Goal: Task Accomplishment & Management: Manage account settings

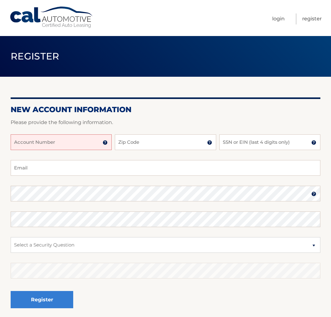
click at [57, 138] on input "Account Number" at bounding box center [61, 142] width 101 height 16
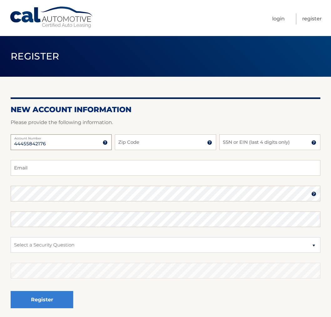
type input "44455842176"
click at [134, 146] on input "Zip Code" at bounding box center [165, 142] width 101 height 16
click at [241, 145] on input "SSN or EIN (last 4 digits only)" at bounding box center [270, 142] width 101 height 16
click at [161, 142] on input "Zip Code" at bounding box center [165, 142] width 101 height 16
type input "10605"
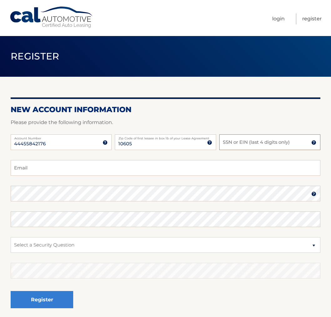
click at [267, 140] on input "SSN or EIN (last 4 digits only)" at bounding box center [270, 142] width 101 height 16
type input "1166"
click at [27, 165] on input "Email" at bounding box center [166, 168] width 310 height 16
type input "ecamaj@gmail.com"
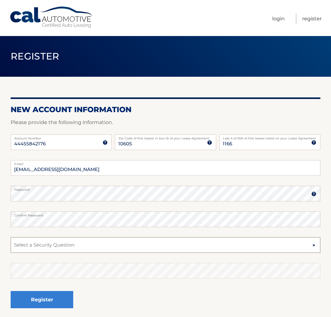
click at [62, 239] on select "Select a Security Question What was the name of your elementary school? What is…" at bounding box center [166, 245] width 310 height 16
select select "1"
click at [11, 237] on select "Select a Security Question What was the name of your elementary school? What is…" at bounding box center [166, 245] width 310 height 16
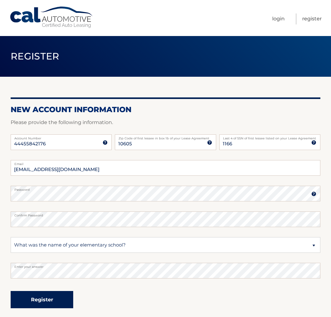
click at [54, 298] on button "Register" at bounding box center [42, 299] width 63 height 17
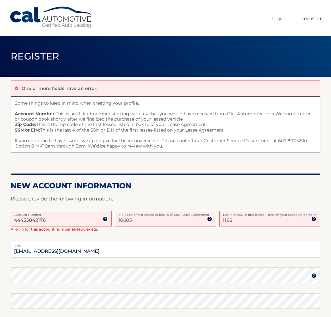
click at [224, 222] on input "1166" at bounding box center [270, 219] width 101 height 16
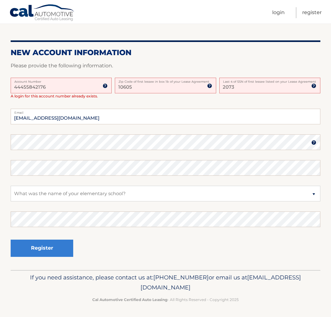
scroll to position [133, 0]
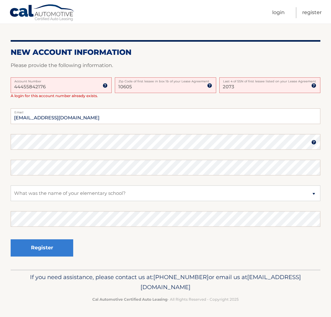
type input "2073"
click at [35, 193] on select "Select a Security Question What was the name of your elementary school? What is…" at bounding box center [166, 193] width 310 height 16
click at [11, 185] on select "Select a Security Question What was the name of your elementary school? What is…" at bounding box center [166, 193] width 310 height 16
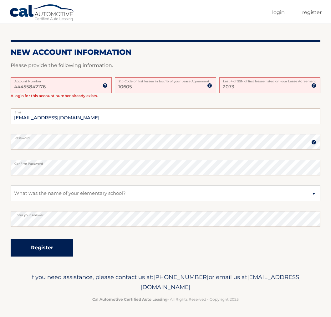
click at [40, 247] on button "Register" at bounding box center [42, 247] width 63 height 17
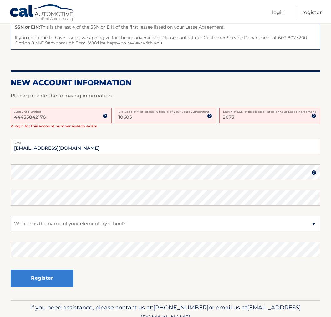
scroll to position [125, 0]
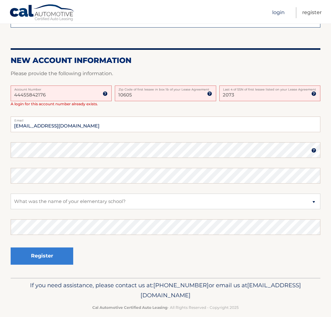
click at [281, 13] on link "Login" at bounding box center [279, 12] width 13 height 11
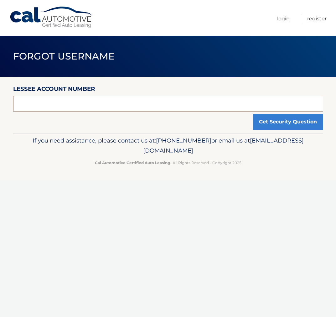
click at [65, 104] on input "text" at bounding box center [168, 104] width 310 height 16
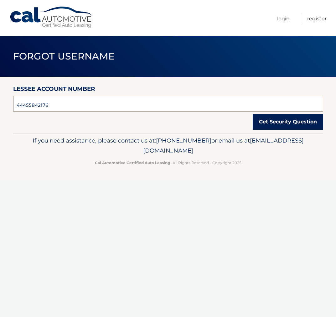
type input "44455842176"
click at [271, 124] on button "Get Security Question" at bounding box center [288, 122] width 70 height 16
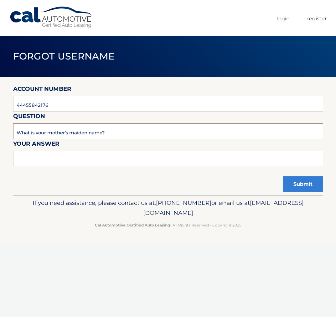
click at [68, 127] on input "What is your mother’s maiden name?" at bounding box center [168, 131] width 310 height 16
click at [48, 152] on input "text" at bounding box center [168, 159] width 310 height 16
type input "Lezaja"
click at [301, 179] on button "Submit" at bounding box center [303, 184] width 40 height 16
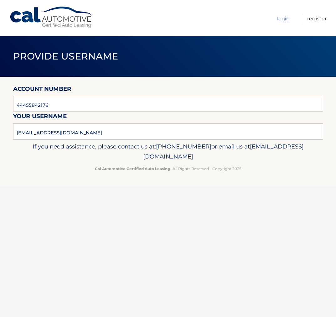
click at [283, 18] on link "Login" at bounding box center [283, 18] width 13 height 11
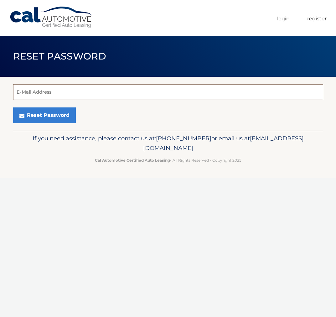
click at [31, 89] on input "E-Mail Address" at bounding box center [168, 92] width 310 height 16
type input "[EMAIL_ADDRESS][DOMAIN_NAME]"
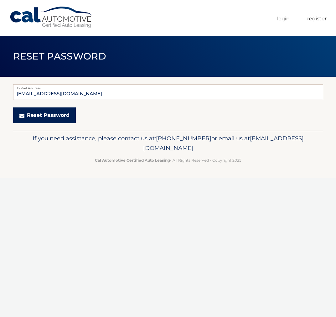
click at [38, 116] on button "Reset Password" at bounding box center [44, 115] width 63 height 16
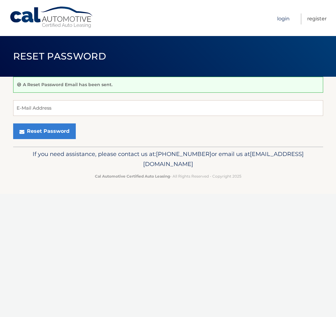
click at [281, 17] on link "Login" at bounding box center [283, 18] width 13 height 11
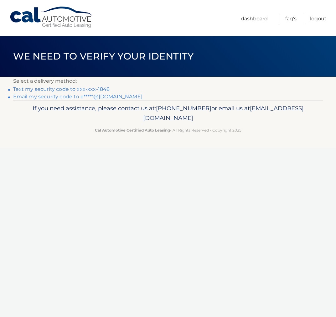
click at [57, 90] on link "Text my security code to xxx-xxx-1846" at bounding box center [61, 89] width 97 height 6
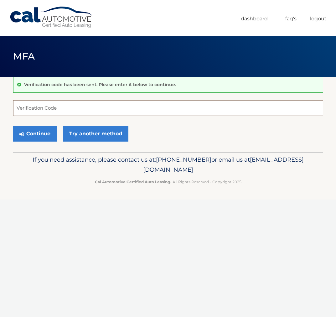
click at [60, 108] on input "Verification Code" at bounding box center [168, 108] width 310 height 16
type input "056479"
click at [46, 137] on button "Continue" at bounding box center [35, 134] width 44 height 16
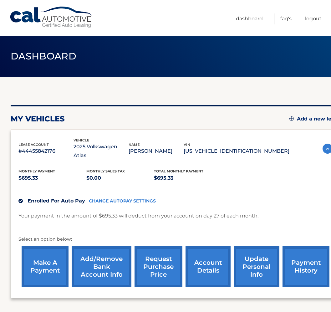
click at [205, 258] on link "account details" at bounding box center [208, 267] width 45 height 41
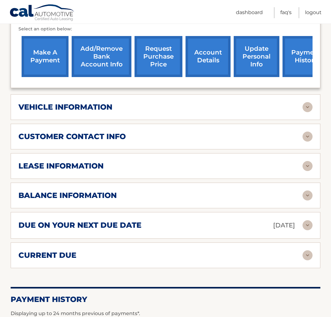
scroll to position [219, 0]
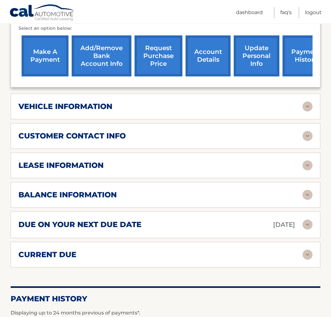
click at [85, 161] on h2 "lease information" at bounding box center [60, 165] width 85 height 9
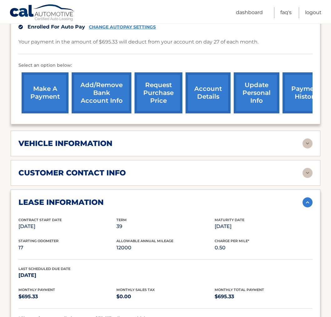
scroll to position [125, 0]
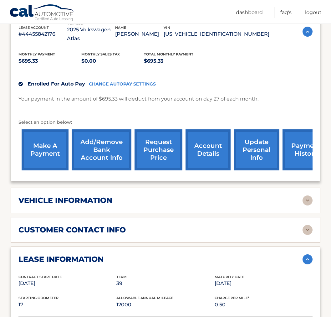
click at [111, 225] on h2 "customer contact info" at bounding box center [71, 229] width 107 height 9
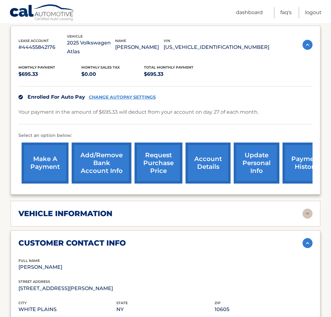
scroll to position [94, 0]
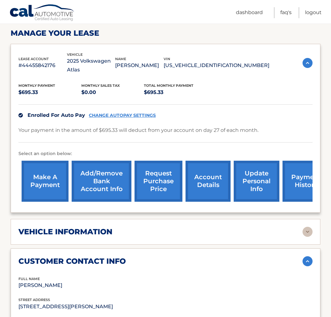
click at [99, 227] on h2 "vehicle information" at bounding box center [65, 231] width 94 height 9
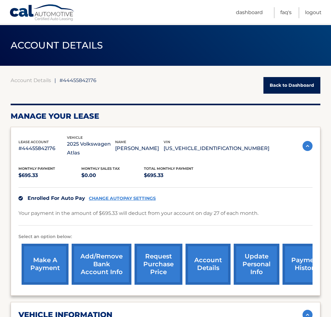
scroll to position [0, 0]
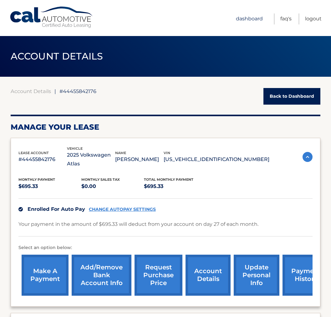
click at [248, 21] on link "Dashboard" at bounding box center [249, 18] width 27 height 11
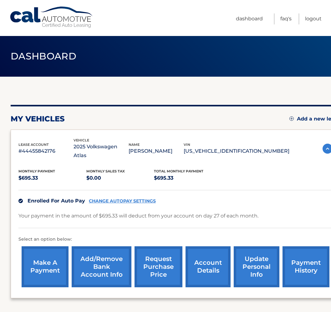
click at [208, 254] on link "account details" at bounding box center [208, 267] width 45 height 41
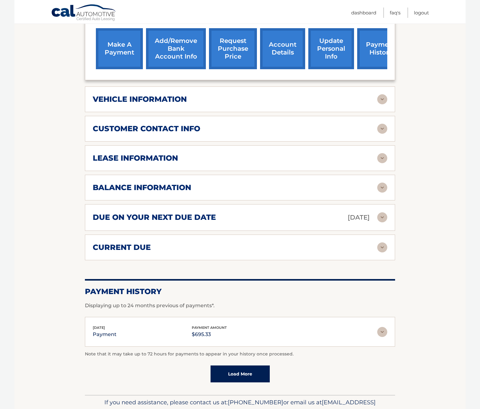
scroll to position [189, 0]
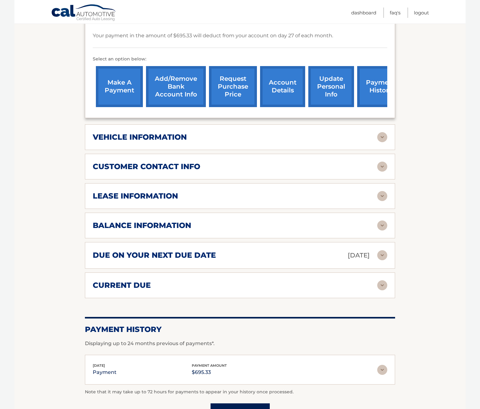
click at [148, 221] on h2 "balance information" at bounding box center [142, 225] width 98 height 9
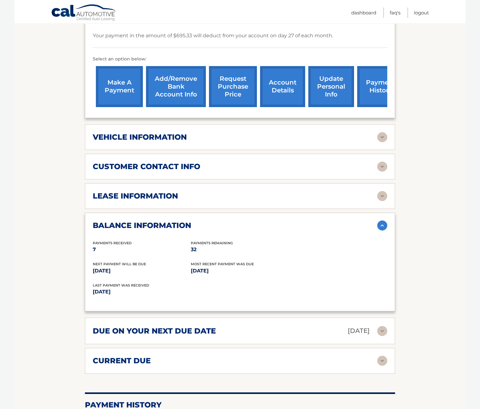
click at [146, 191] on h2 "lease information" at bounding box center [135, 195] width 85 height 9
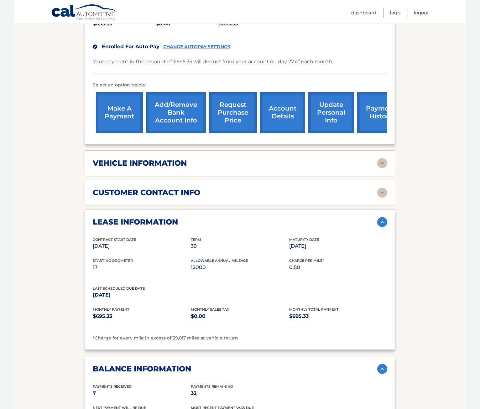
scroll to position [126, 0]
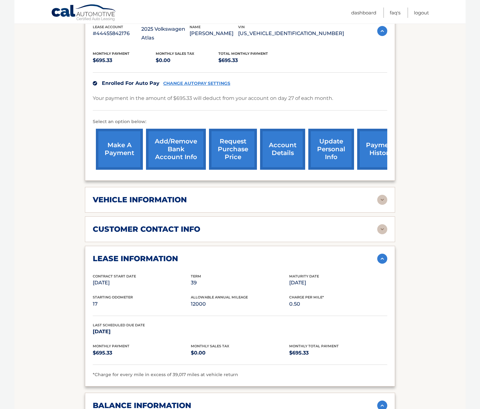
click at [172, 225] on h2 "customer contact info" at bounding box center [146, 229] width 107 height 9
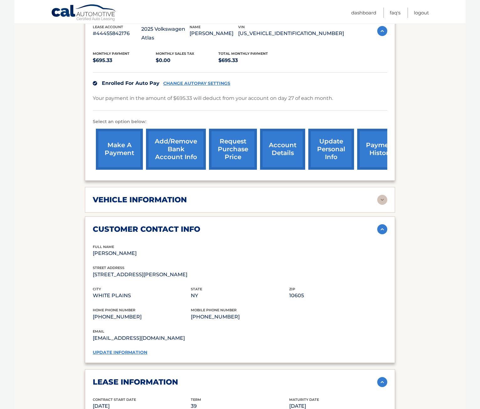
click at [155, 195] on h2 "vehicle information" at bounding box center [140, 199] width 94 height 9
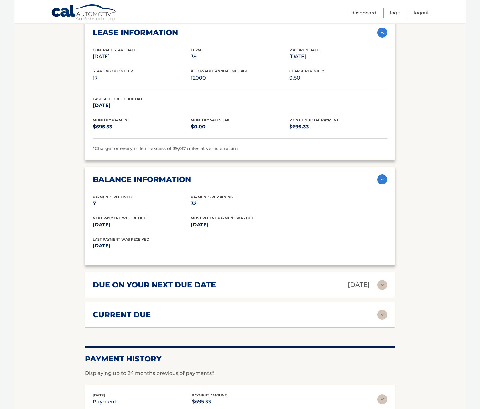
scroll to position [719, 0]
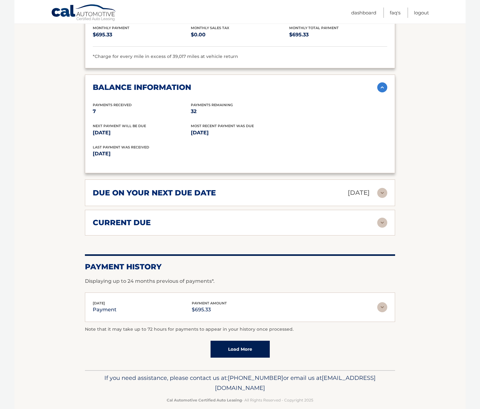
click at [240, 317] on link "Load More" at bounding box center [240, 349] width 59 height 17
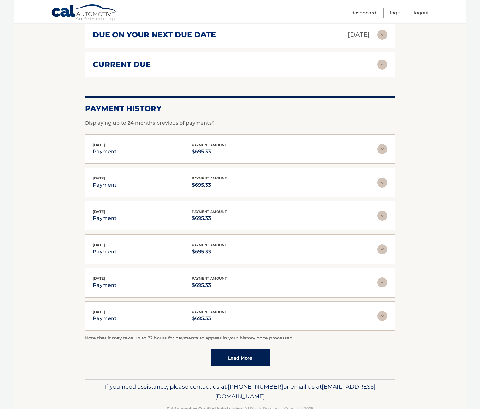
scroll to position [886, 0]
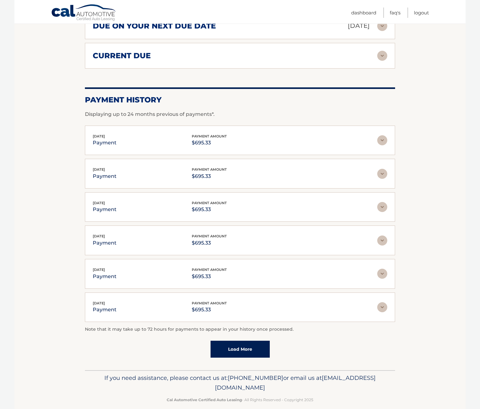
click at [251, 317] on link "Load More" at bounding box center [240, 349] width 59 height 17
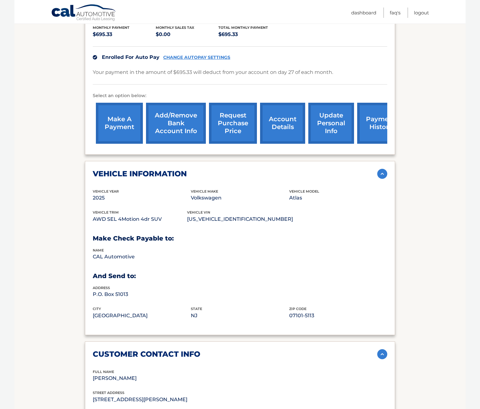
scroll to position [150, 0]
